Goal: Obtain resource: Download file/media

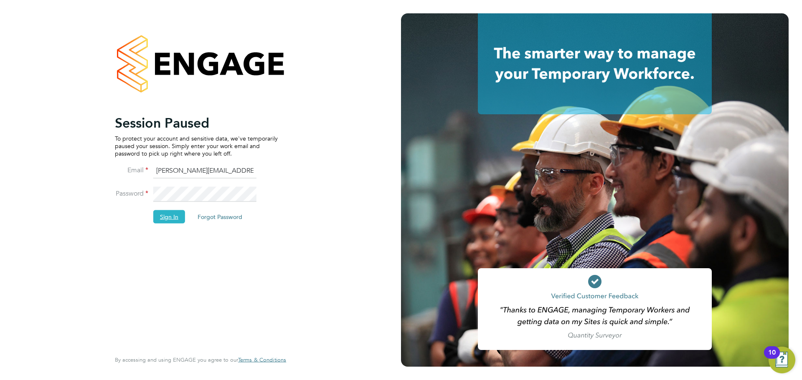
click at [175, 216] on button "Sign In" at bounding box center [169, 216] width 32 height 13
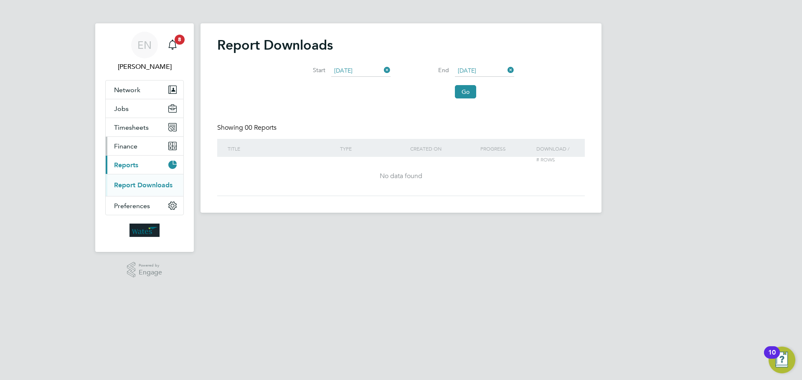
click at [144, 147] on button "Finance" at bounding box center [145, 146] width 78 height 18
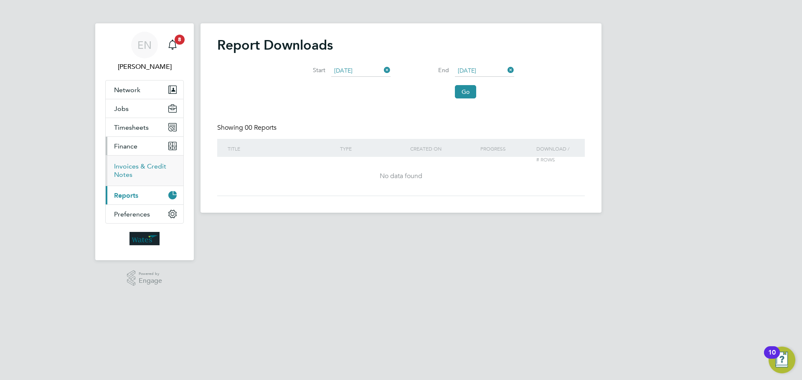
click at [133, 163] on link "Invoices & Credit Notes" at bounding box center [140, 170] width 52 height 16
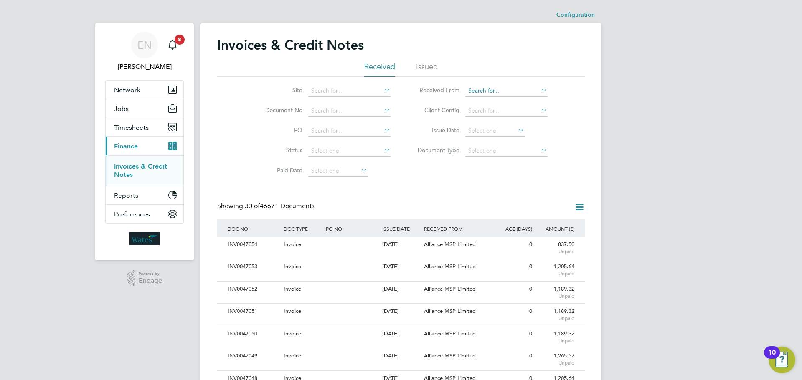
click at [498, 93] on input at bounding box center [506, 91] width 82 height 12
click at [483, 106] on li "Alliance MSP Limited" at bounding box center [506, 101] width 83 height 11
type input "Alliance MSP Limited"
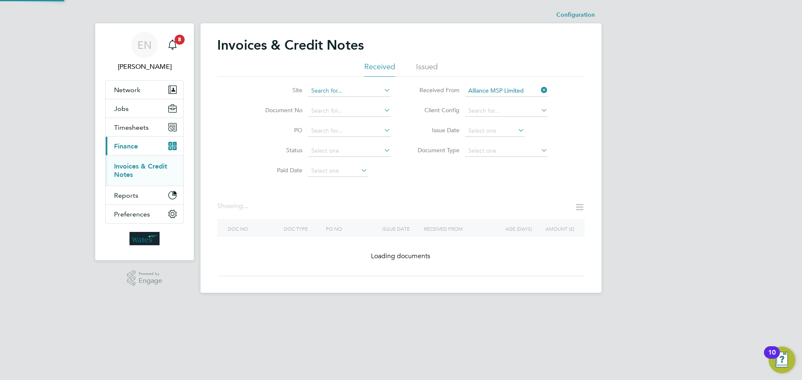
click at [354, 89] on input at bounding box center [349, 91] width 82 height 12
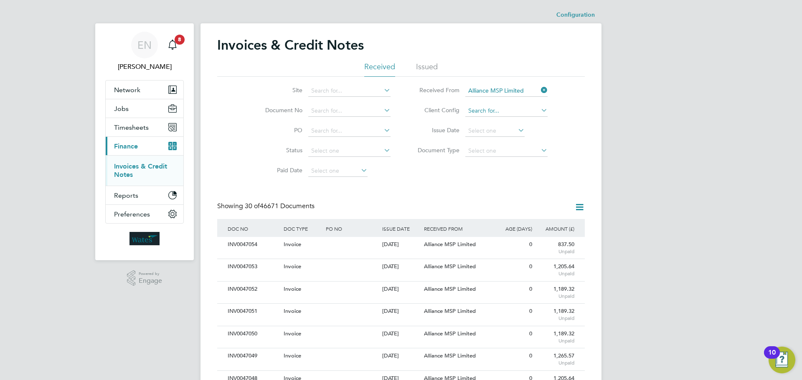
click at [534, 111] on input at bounding box center [506, 111] width 82 height 12
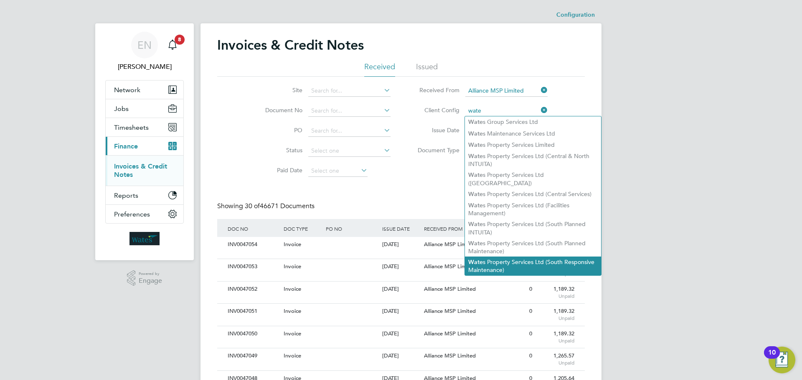
click at [541, 261] on li "Wate s Property Services Ltd (South Responsive Maintenance)" at bounding box center [533, 266] width 136 height 19
type input "Wates Property Services Ltd (South Responsive Maintenance)"
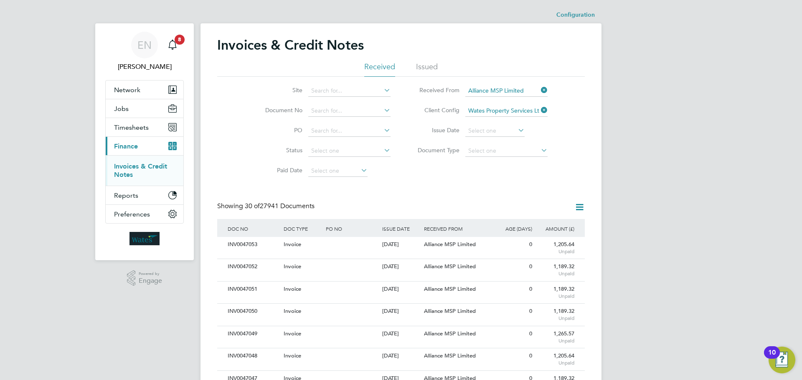
click at [582, 210] on icon at bounding box center [579, 207] width 10 height 10
click at [545, 228] on li "Download invoices" at bounding box center [544, 227] width 79 height 12
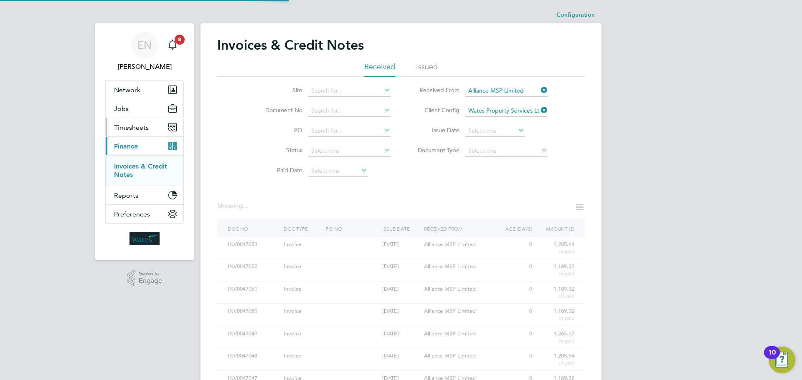
click at [143, 127] on span "Timesheets" at bounding box center [131, 128] width 35 height 8
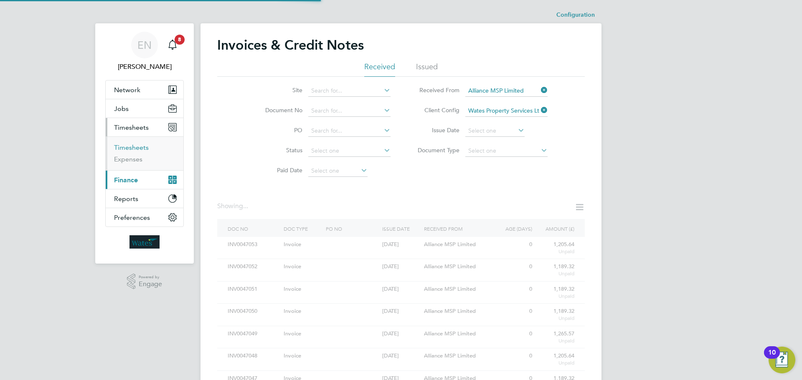
click at [137, 150] on link "Timesheets" at bounding box center [131, 148] width 35 height 8
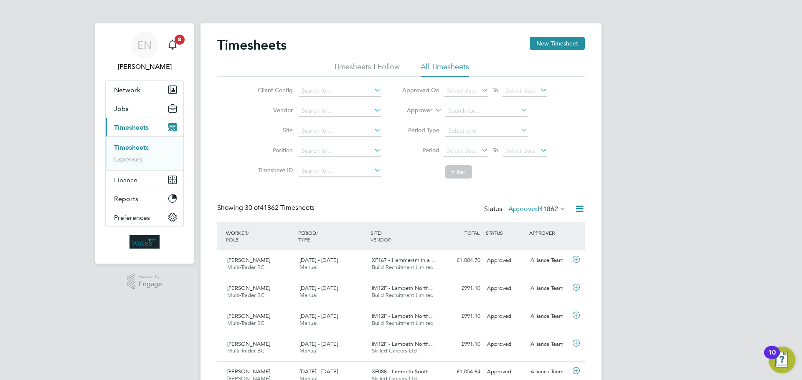
click at [480, 92] on icon at bounding box center [480, 90] width 0 height 12
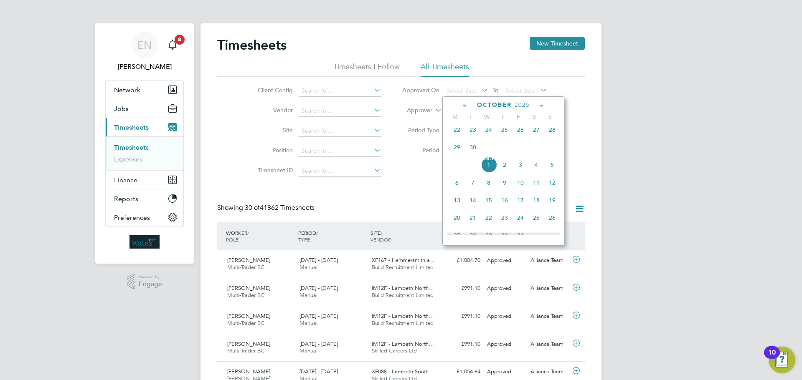
click at [464, 107] on icon at bounding box center [465, 105] width 8 height 9
click at [457, 134] on span "Sep 1" at bounding box center [457, 132] width 16 height 16
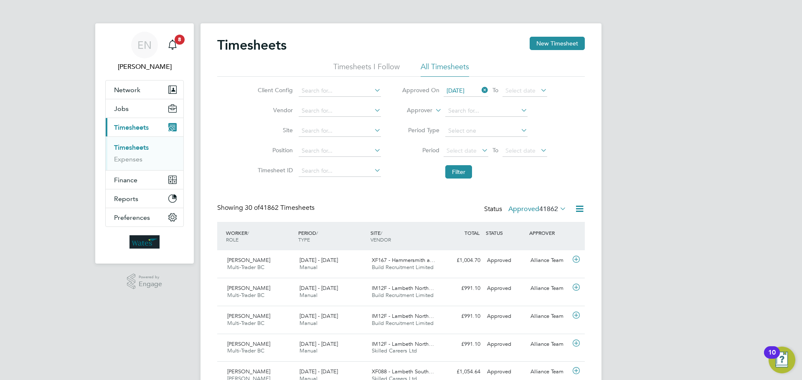
click at [539, 91] on icon at bounding box center [539, 90] width 0 height 12
click at [539, 88] on icon at bounding box center [539, 90] width 0 height 12
click at [539, 90] on icon at bounding box center [539, 90] width 0 height 12
click at [372, 91] on icon at bounding box center [372, 90] width 0 height 12
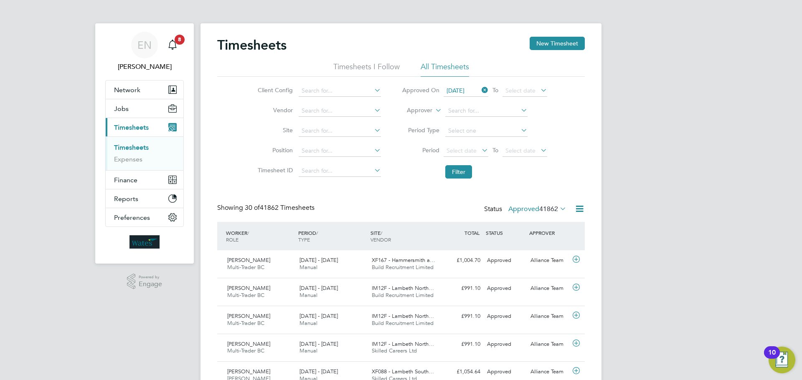
click at [330, 90] on input at bounding box center [340, 91] width 82 height 12
click at [536, 89] on span "Select date" at bounding box center [524, 91] width 45 height 11
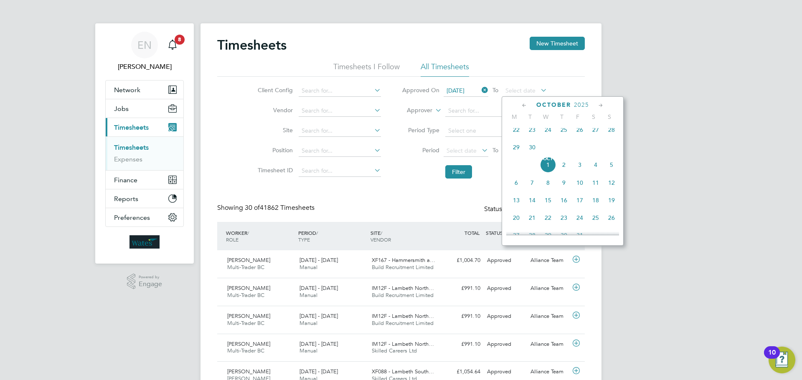
click at [549, 171] on span "Oct 1" at bounding box center [548, 165] width 16 height 16
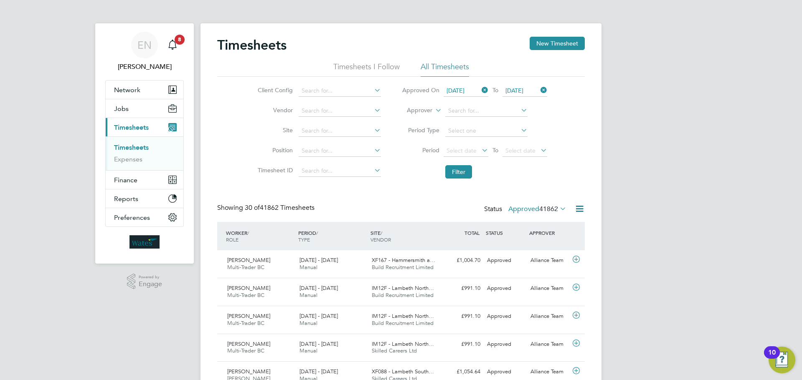
click at [372, 89] on icon at bounding box center [372, 90] width 0 height 12
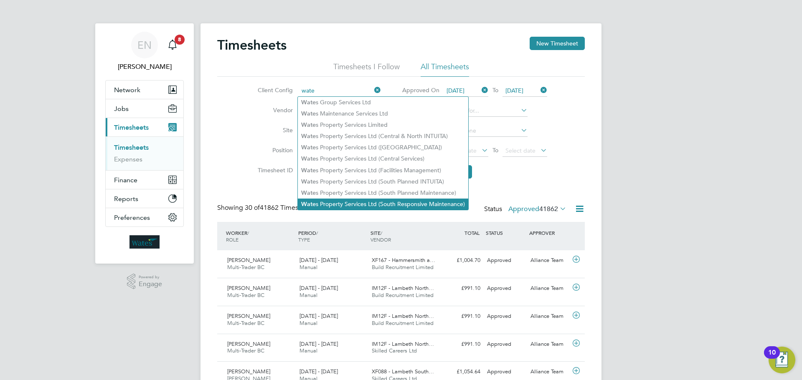
click at [390, 201] on li "Wate s Property Services Ltd (South Responsive Maintenance)" at bounding box center [383, 204] width 170 height 11
type input "Wates Property Services Ltd (South Responsive Maintenance)"
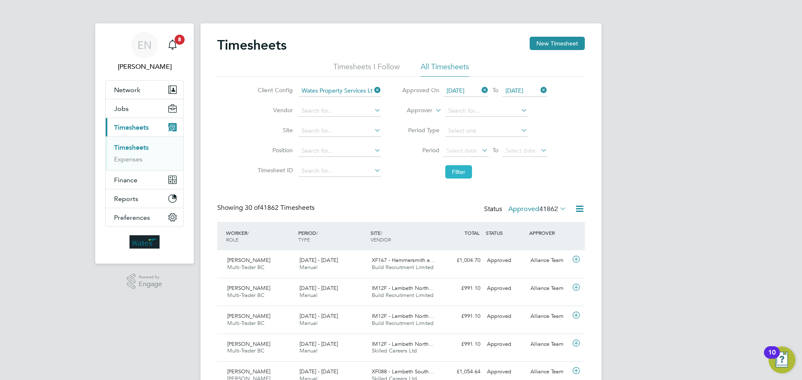
click at [464, 170] on button "Filter" at bounding box center [458, 171] width 27 height 13
click at [577, 209] on icon at bounding box center [579, 209] width 10 height 10
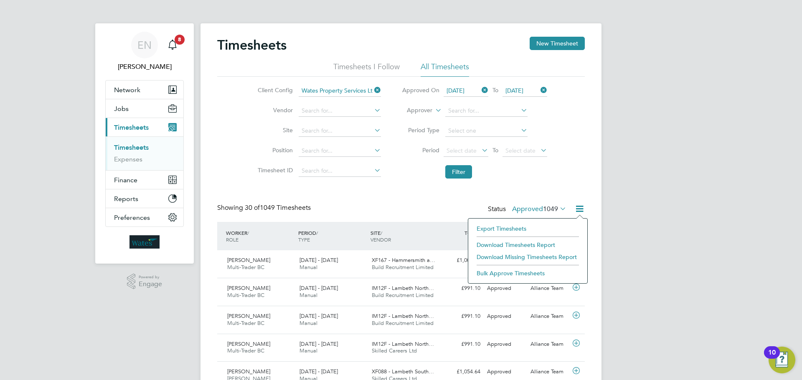
click at [526, 241] on li "Download Timesheets Report" at bounding box center [527, 245] width 111 height 12
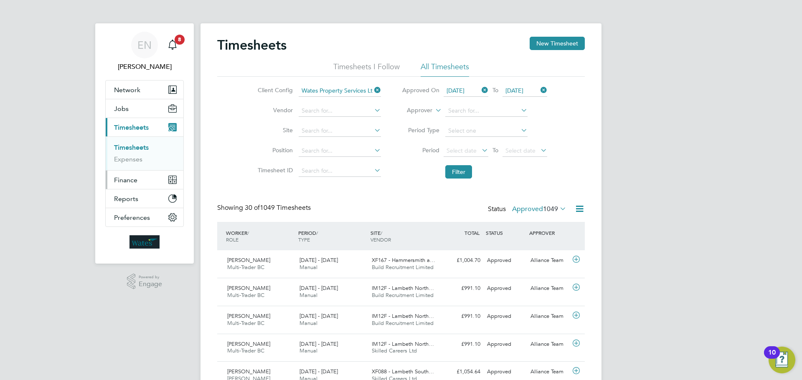
click at [118, 179] on span "Finance" at bounding box center [125, 180] width 23 height 8
click at [128, 164] on link "Invoices & Credit Notes" at bounding box center [140, 170] width 52 height 16
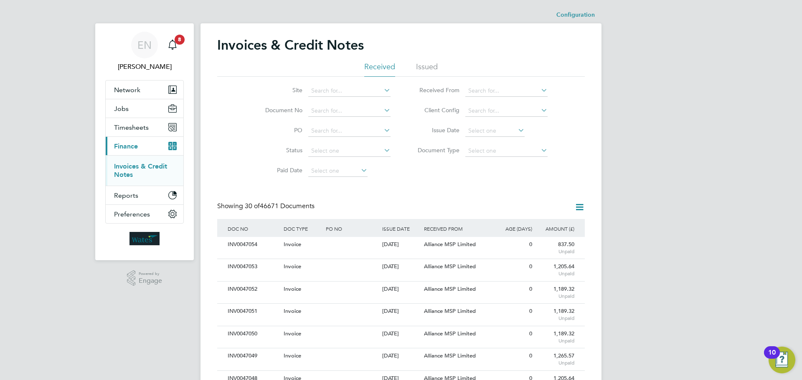
scroll to position [16, 57]
click at [352, 167] on input at bounding box center [337, 171] width 59 height 12
click at [489, 111] on input at bounding box center [506, 111] width 82 height 12
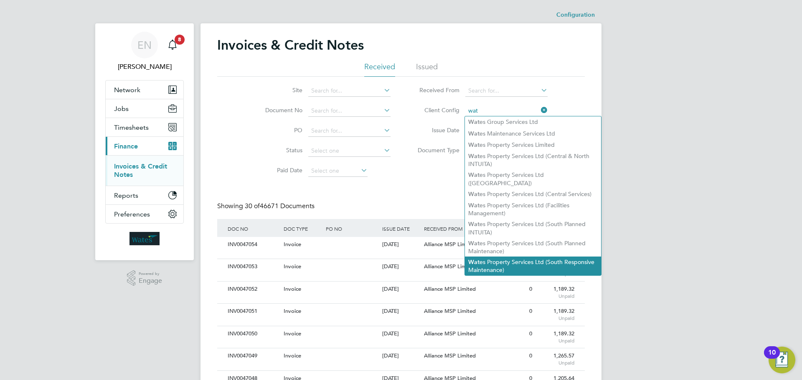
click at [535, 257] on li "Wat es Property Services Ltd (South Responsive Maintenance)" at bounding box center [533, 266] width 136 height 19
type input "Wates Property Services Ltd (South Responsive Maintenance)"
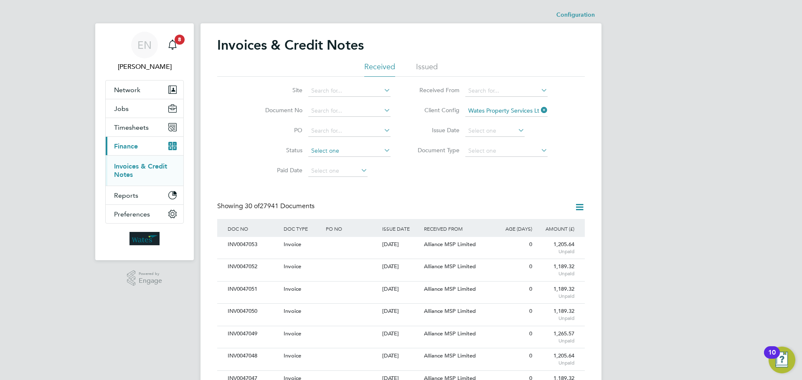
click at [371, 154] on input at bounding box center [349, 151] width 82 height 12
click at [325, 174] on li "Unpaid" at bounding box center [349, 173] width 83 height 11
type input "Unpaid"
click at [581, 207] on icon at bounding box center [579, 207] width 10 height 10
click at [553, 225] on li "Download invoices" at bounding box center [544, 227] width 79 height 12
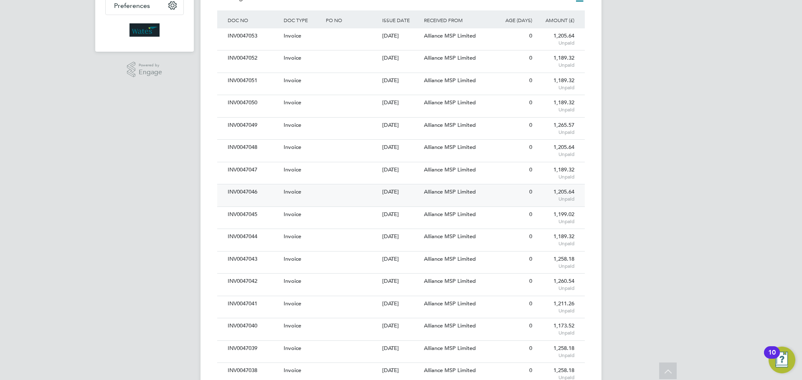
scroll to position [0, 0]
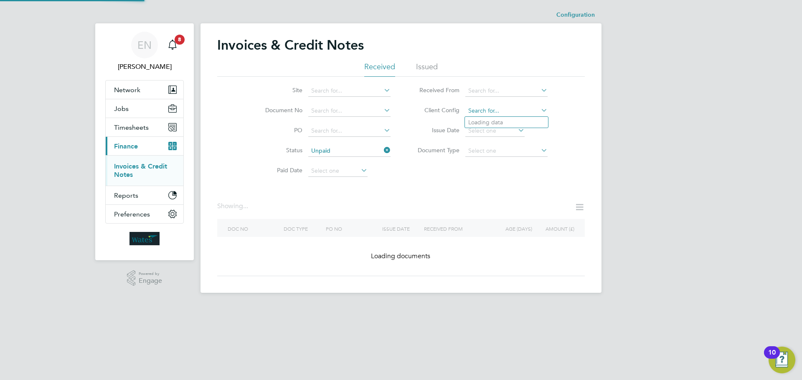
click at [537, 112] on input at bounding box center [506, 111] width 82 height 12
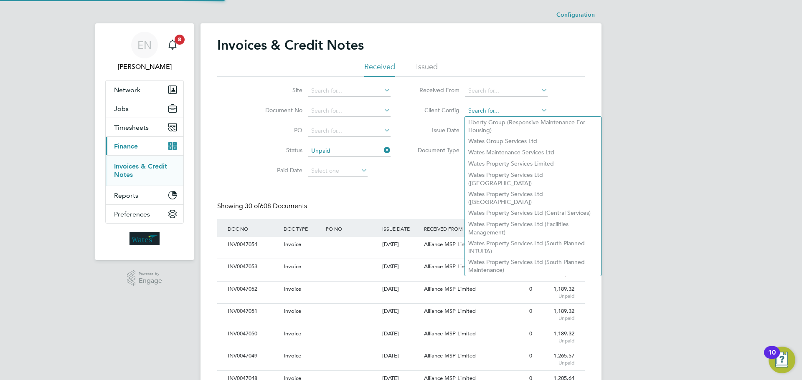
scroll to position [16, 57]
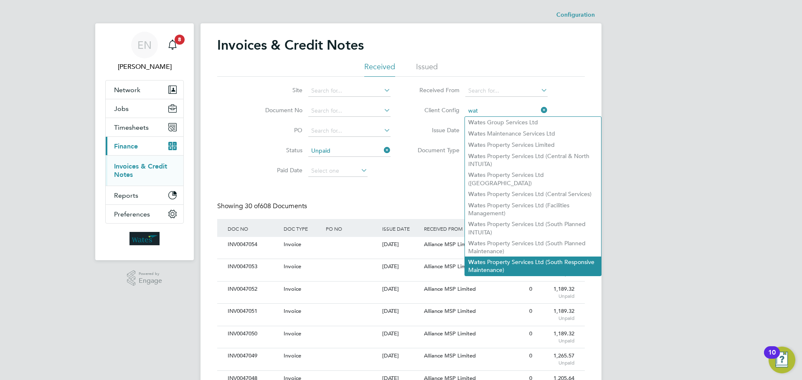
click at [530, 257] on li "Wat es Property Services Ltd (South Responsive Maintenance)" at bounding box center [533, 266] width 136 height 19
type input "Wates Property Services Ltd (South Responsive Maintenance)"
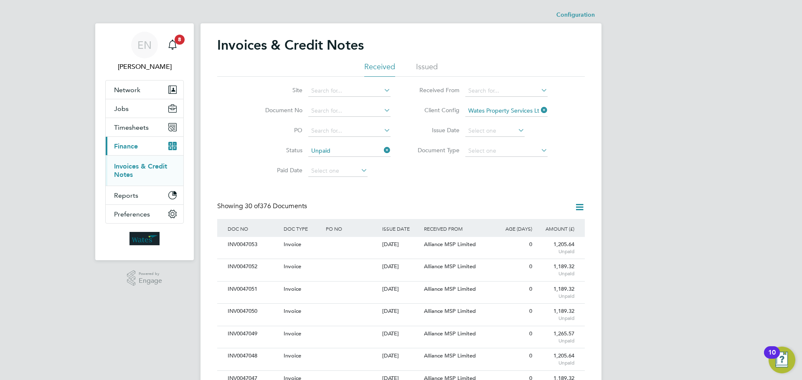
click at [580, 210] on icon at bounding box center [579, 207] width 10 height 10
click at [553, 227] on li "Download invoices" at bounding box center [544, 227] width 79 height 12
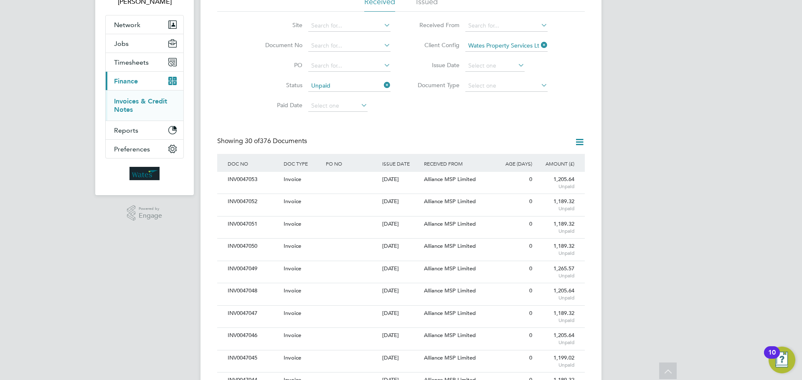
scroll to position [0, 0]
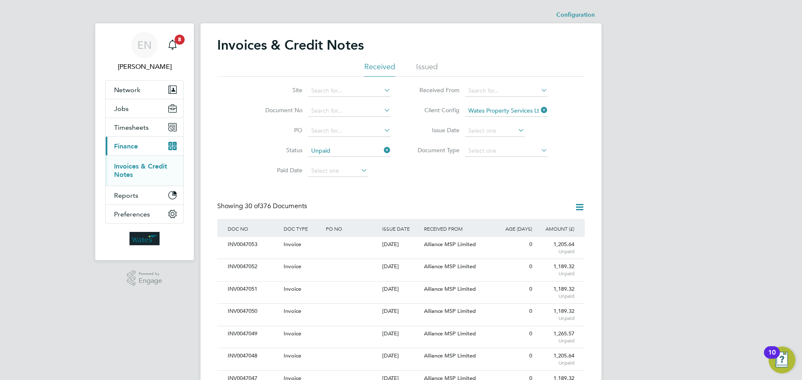
click at [578, 207] on icon at bounding box center [579, 207] width 10 height 10
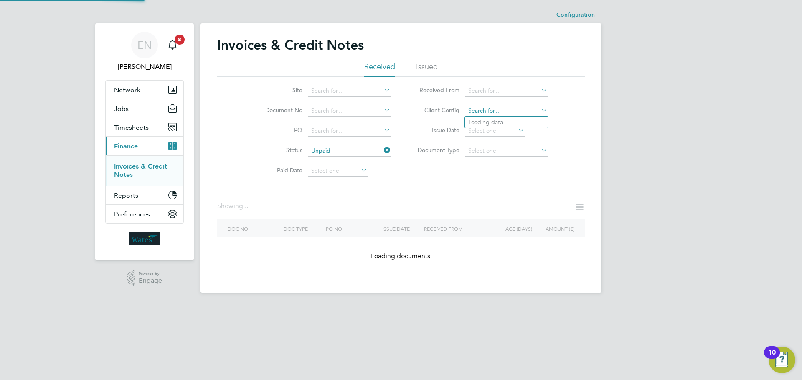
click at [511, 111] on input at bounding box center [506, 111] width 82 height 12
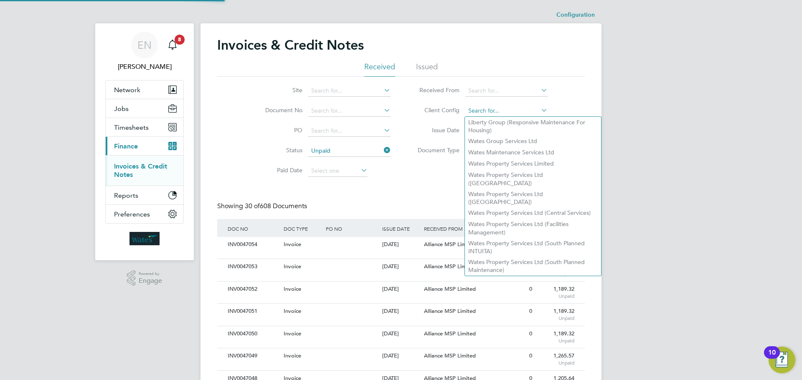
scroll to position [16, 71]
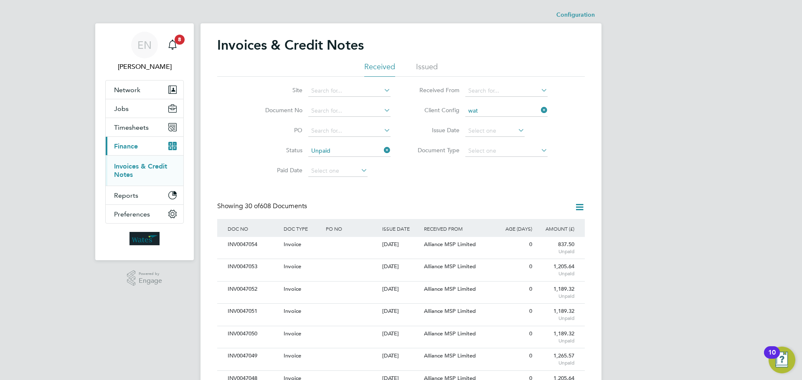
click at [512, 257] on li "Wat es Property Services Ltd (South Responsive Maintenance)" at bounding box center [533, 266] width 136 height 19
type input "Wates Property Services Ltd (South Responsive Maintenance)"
click at [577, 206] on icon at bounding box center [579, 207] width 10 height 10
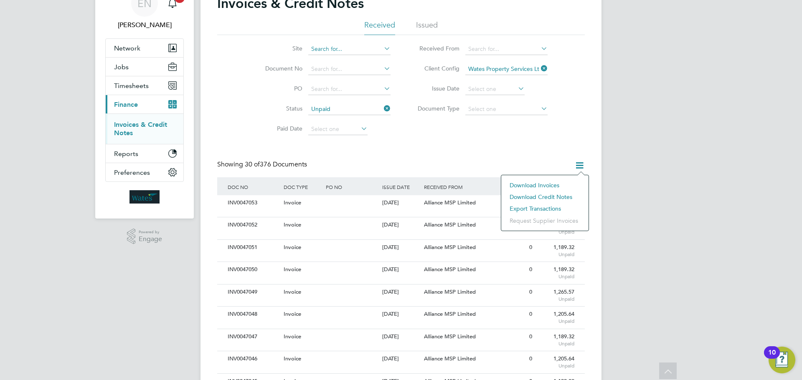
click at [349, 50] on input at bounding box center [349, 49] width 82 height 12
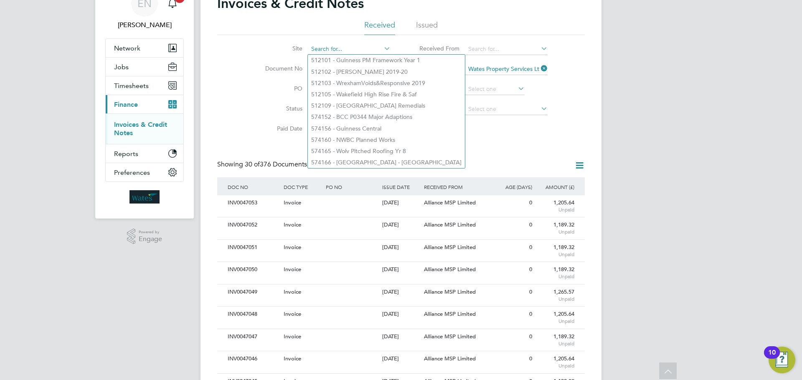
click at [349, 50] on input at bounding box center [349, 49] width 82 height 12
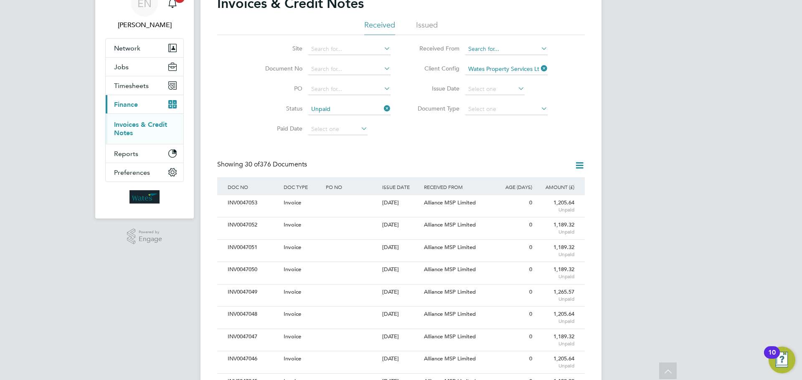
click at [503, 50] on input at bounding box center [506, 49] width 82 height 12
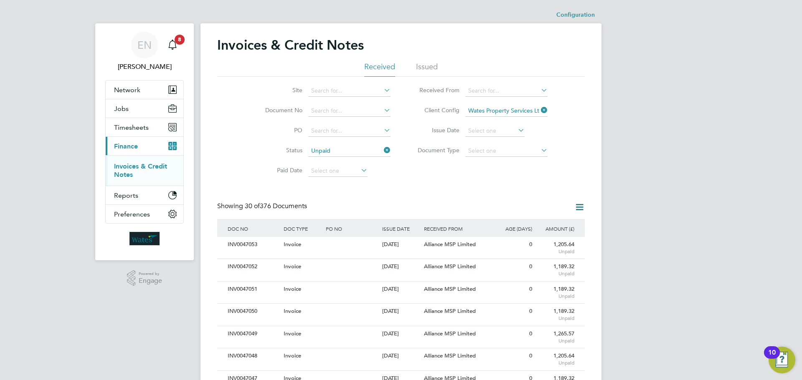
click at [501, 96] on ul "Alliance MSP Limited" at bounding box center [506, 102] width 84 height 12
click at [504, 92] on input at bounding box center [506, 91] width 82 height 12
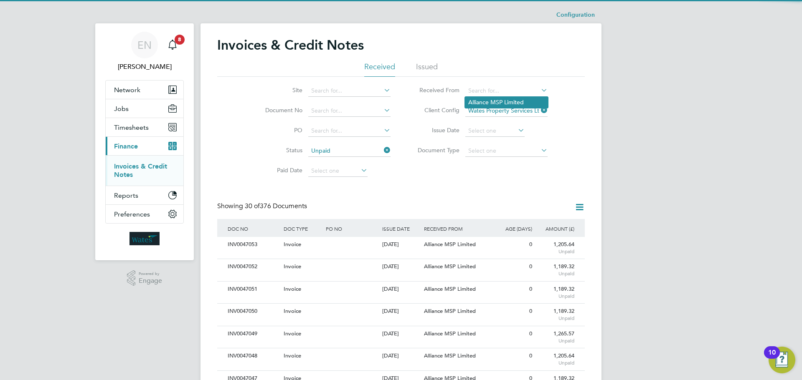
click at [501, 102] on li "Alliance MSP Limited" at bounding box center [506, 102] width 83 height 11
type input "Alliance MSP Limited"
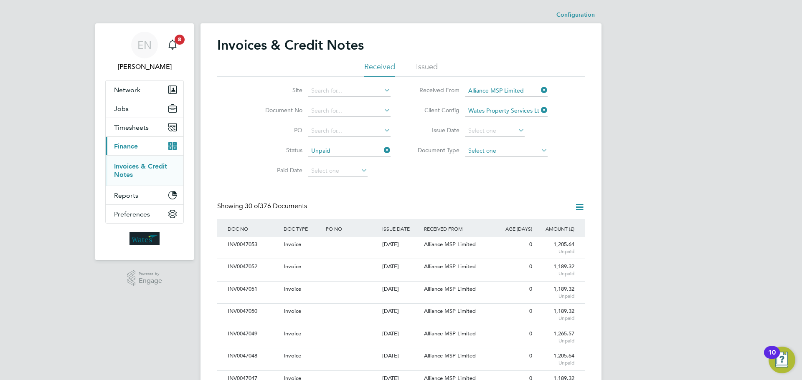
click at [529, 151] on input at bounding box center [506, 151] width 82 height 12
click at [491, 162] on li "Invoices" at bounding box center [506, 162] width 83 height 11
type input "Invoices"
click at [516, 128] on icon at bounding box center [516, 130] width 0 height 12
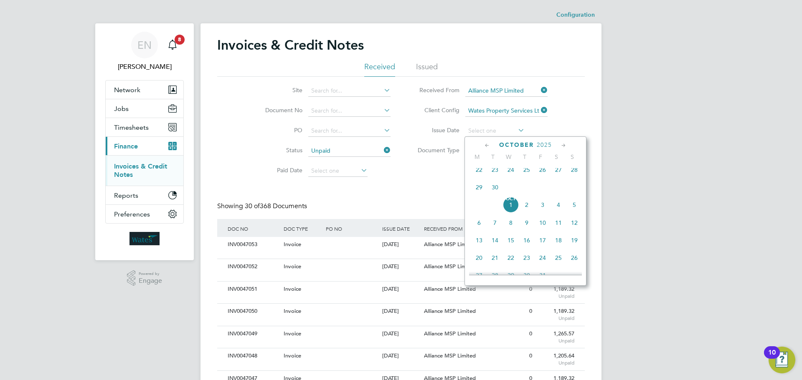
click at [516, 129] on icon at bounding box center [516, 130] width 0 height 12
click at [516, 132] on icon at bounding box center [516, 130] width 0 height 12
click at [561, 128] on div "Site Document No PO Status Unpaid Paid Date Issued To Received From Alliance MS…" at bounding box center [400, 129] width 367 height 104
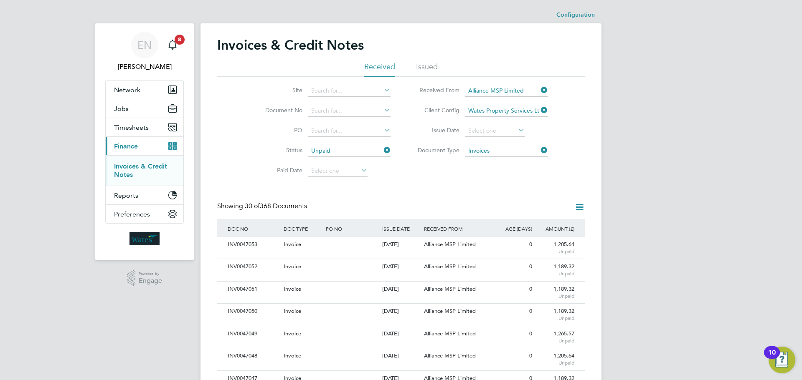
click at [516, 132] on icon at bounding box center [516, 130] width 0 height 12
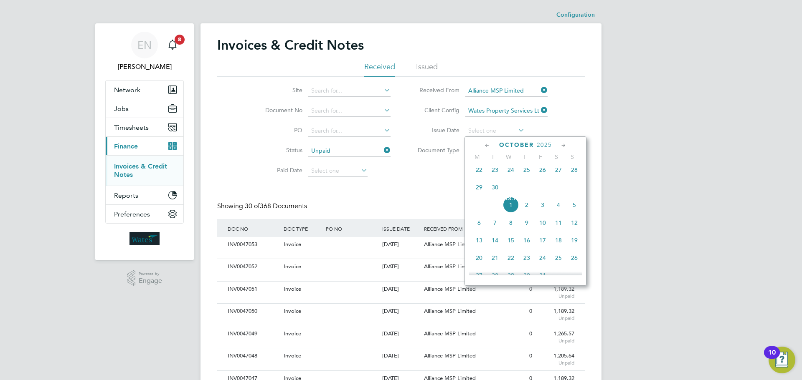
click at [526, 210] on span "2" at bounding box center [527, 205] width 16 height 16
type input "02 Oct 2025"
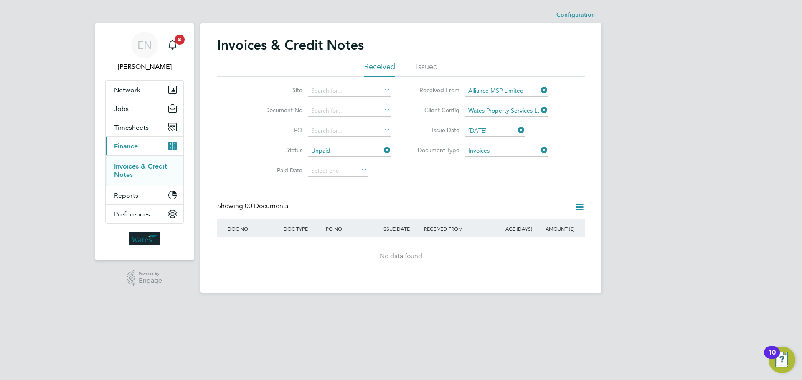
click at [516, 132] on icon at bounding box center [516, 130] width 0 height 12
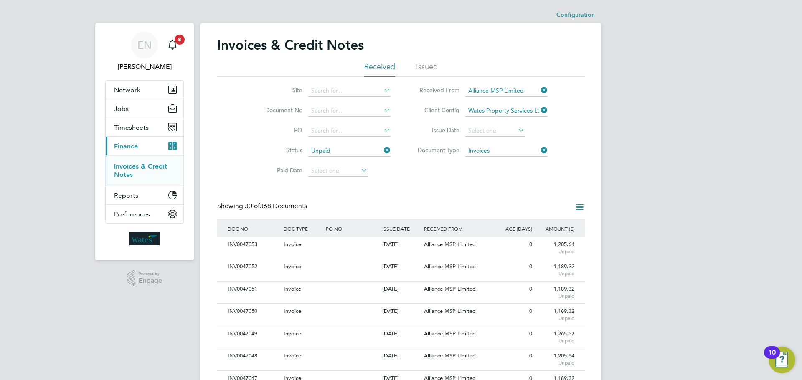
click at [516, 133] on icon at bounding box center [516, 130] width 0 height 12
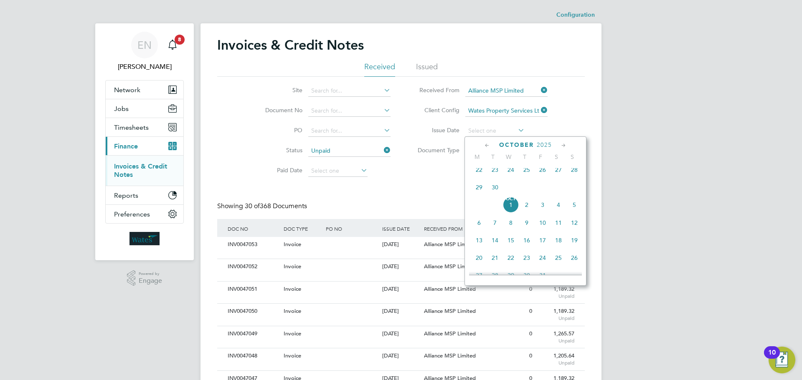
click at [509, 228] on span "8" at bounding box center [511, 223] width 16 height 16
type input "08 Oct 2025"
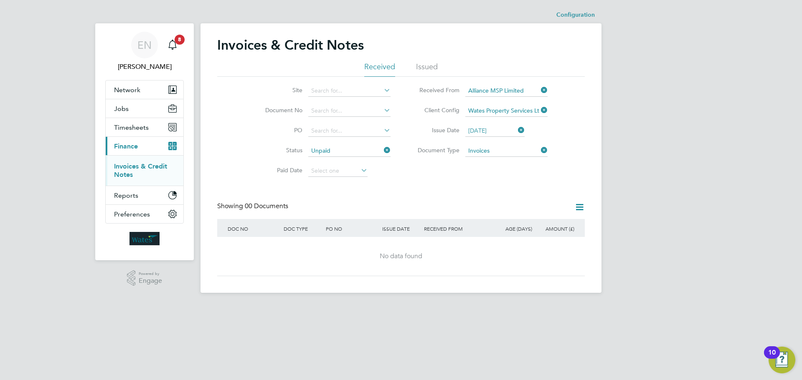
click at [516, 132] on icon at bounding box center [516, 130] width 0 height 12
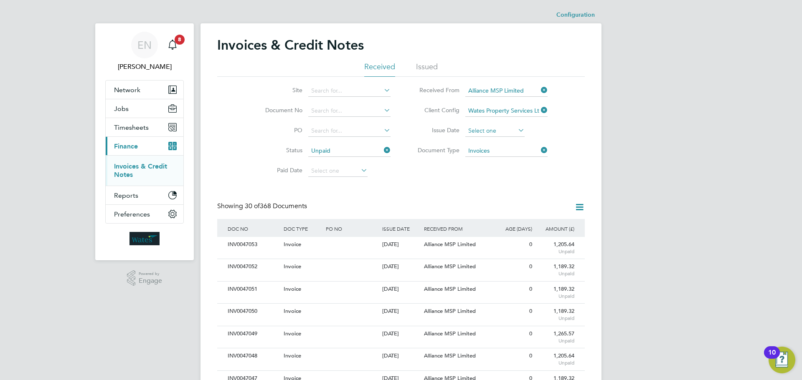
click at [511, 133] on input at bounding box center [494, 131] width 59 height 12
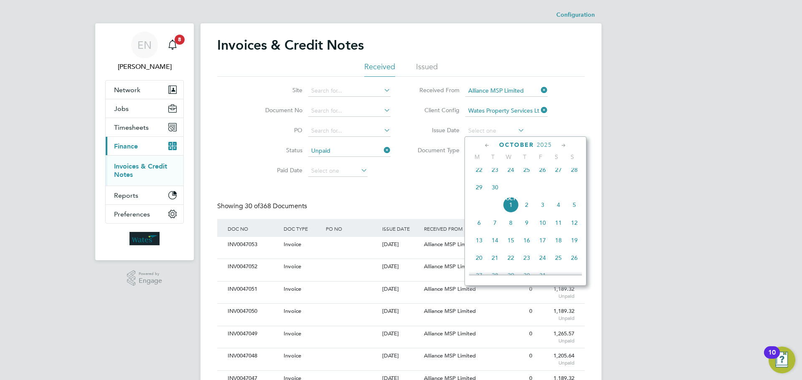
click at [496, 245] on span "14" at bounding box center [495, 241] width 16 height 16
type input "14 Oct 2025"
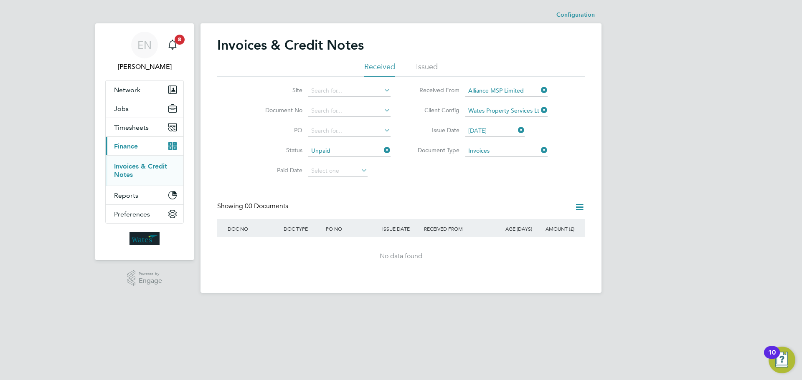
click at [516, 130] on icon at bounding box center [516, 130] width 0 height 12
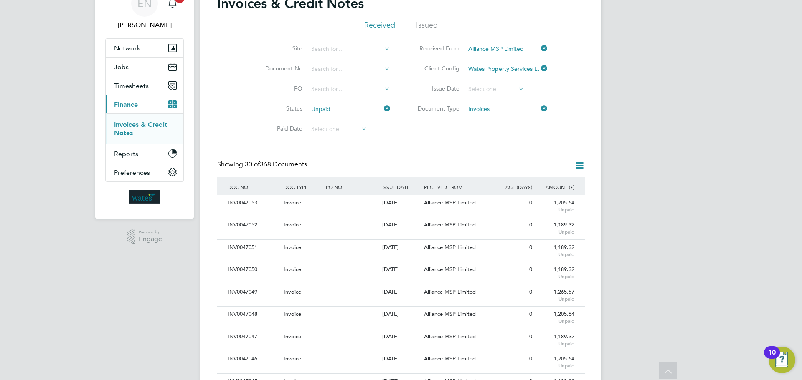
click at [578, 166] on icon at bounding box center [579, 165] width 10 height 10
click at [550, 184] on li "Download invoices" at bounding box center [544, 186] width 79 height 12
